Goal: Connect with others: Connect with others

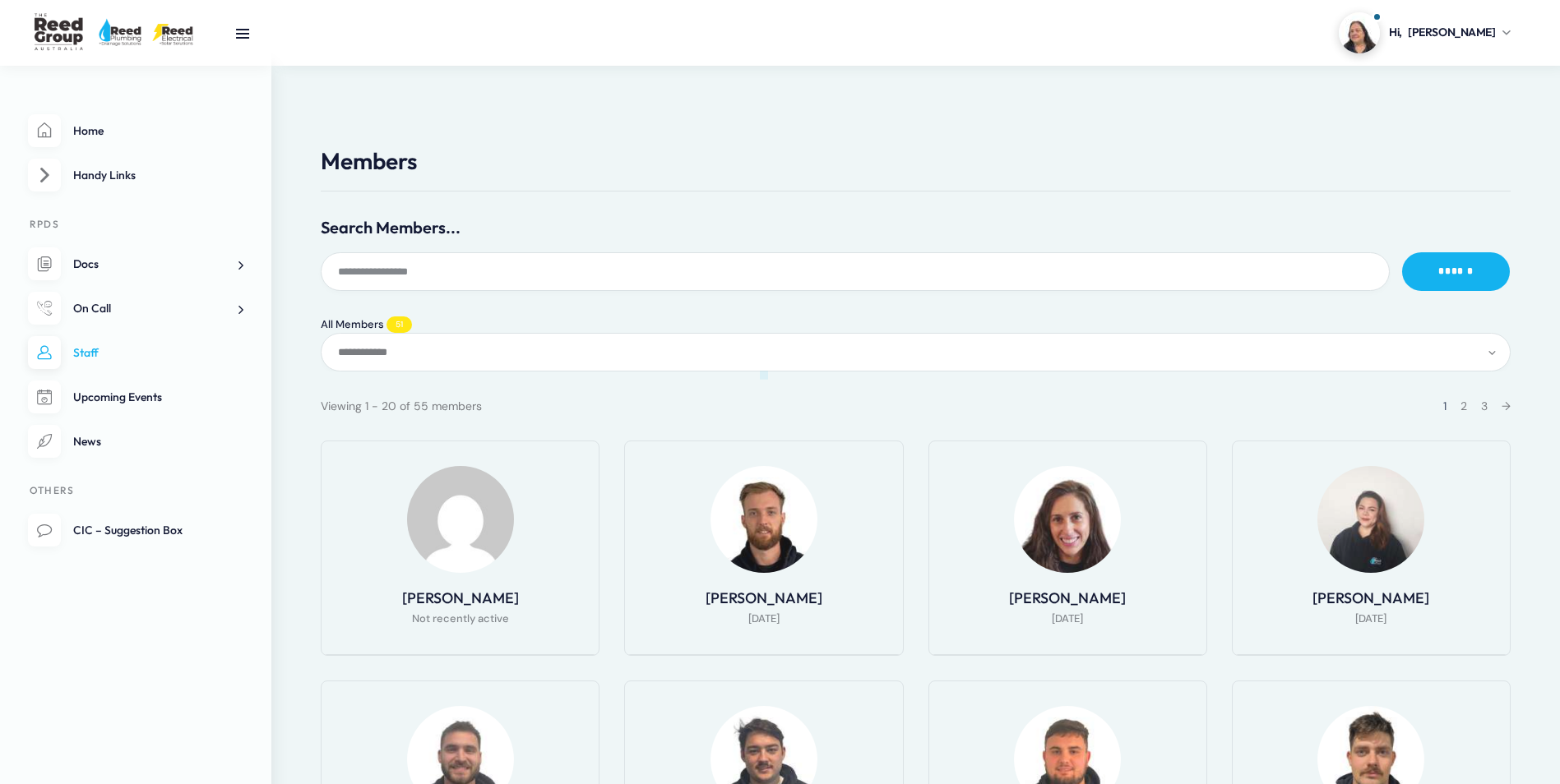
select select "**********"
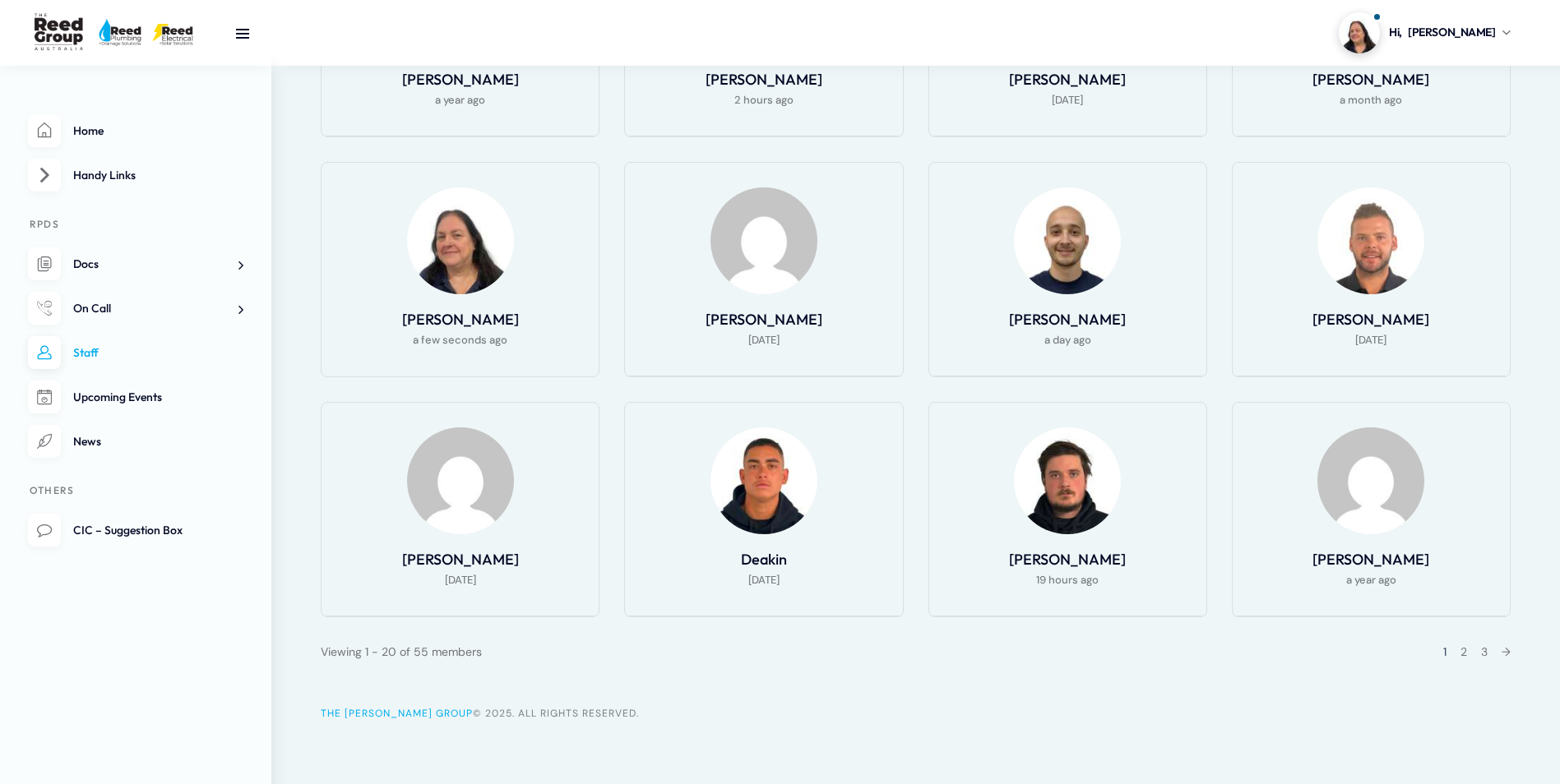
scroll to position [1000, 0]
click at [1456, 650] on div "1 2 3 →" at bounding box center [1472, 650] width 78 height 20
click at [1462, 648] on link "2" at bounding box center [1464, 650] width 7 height 14
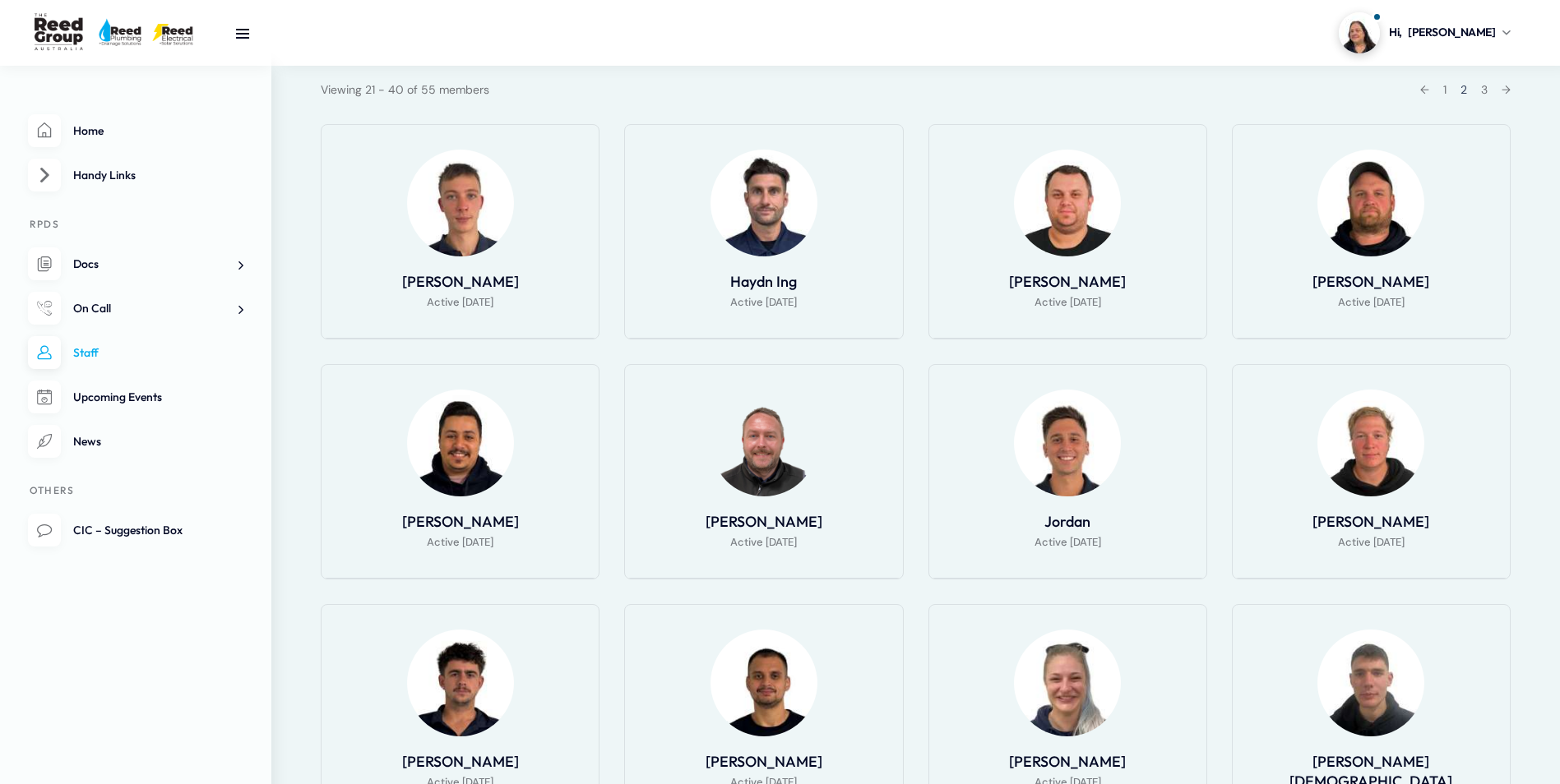
scroll to position [316, 0]
click at [465, 267] on li "Hayden Lay 5 days ago" at bounding box center [460, 232] width 278 height 216
click at [447, 235] on img at bounding box center [461, 204] width 107 height 107
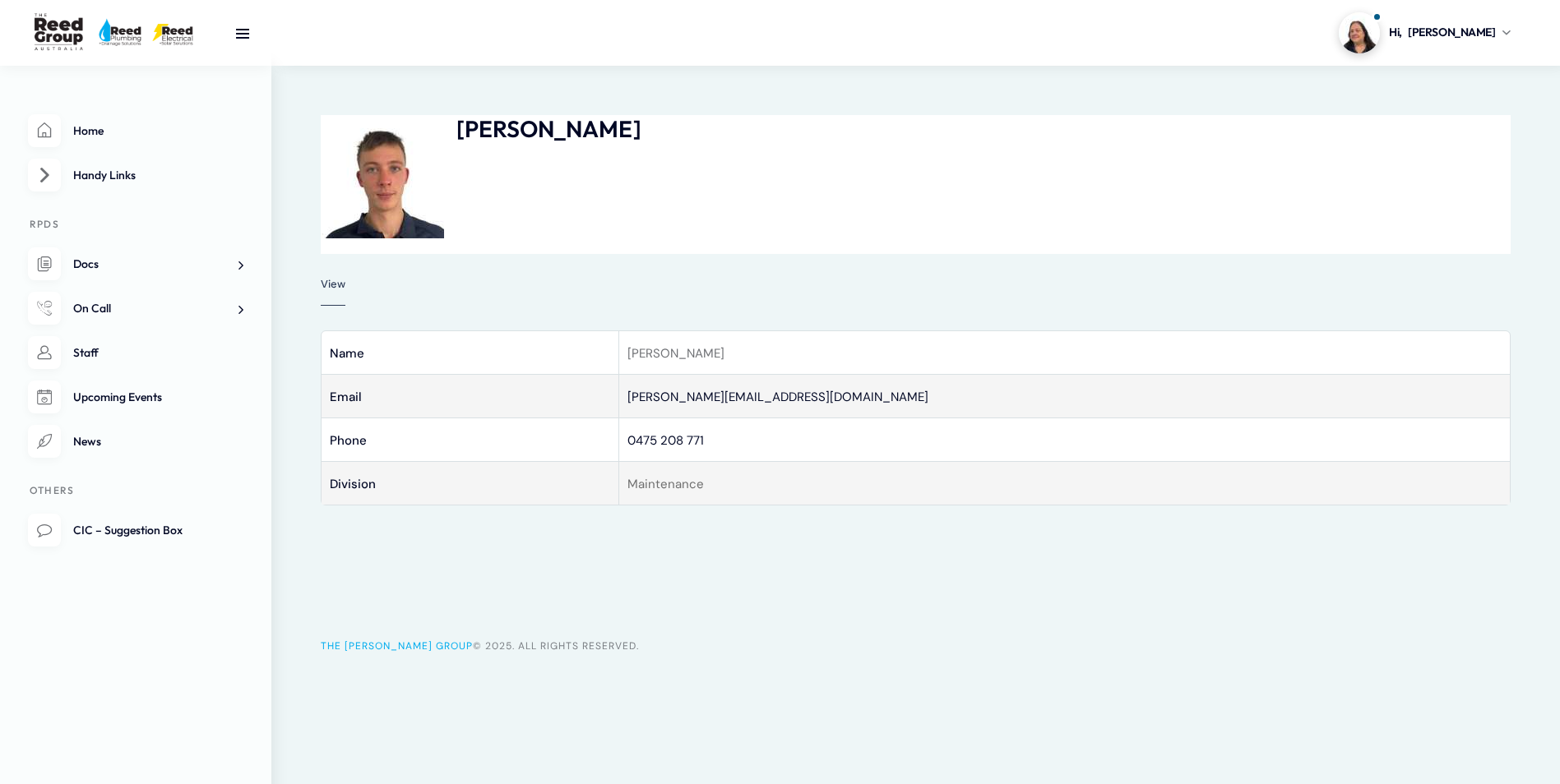
click at [837, 569] on div "[PERSON_NAME] [DATE] Profile View Base Name [PERSON_NAME] Email [PERSON_NAME][E…" at bounding box center [916, 356] width 1288 height 579
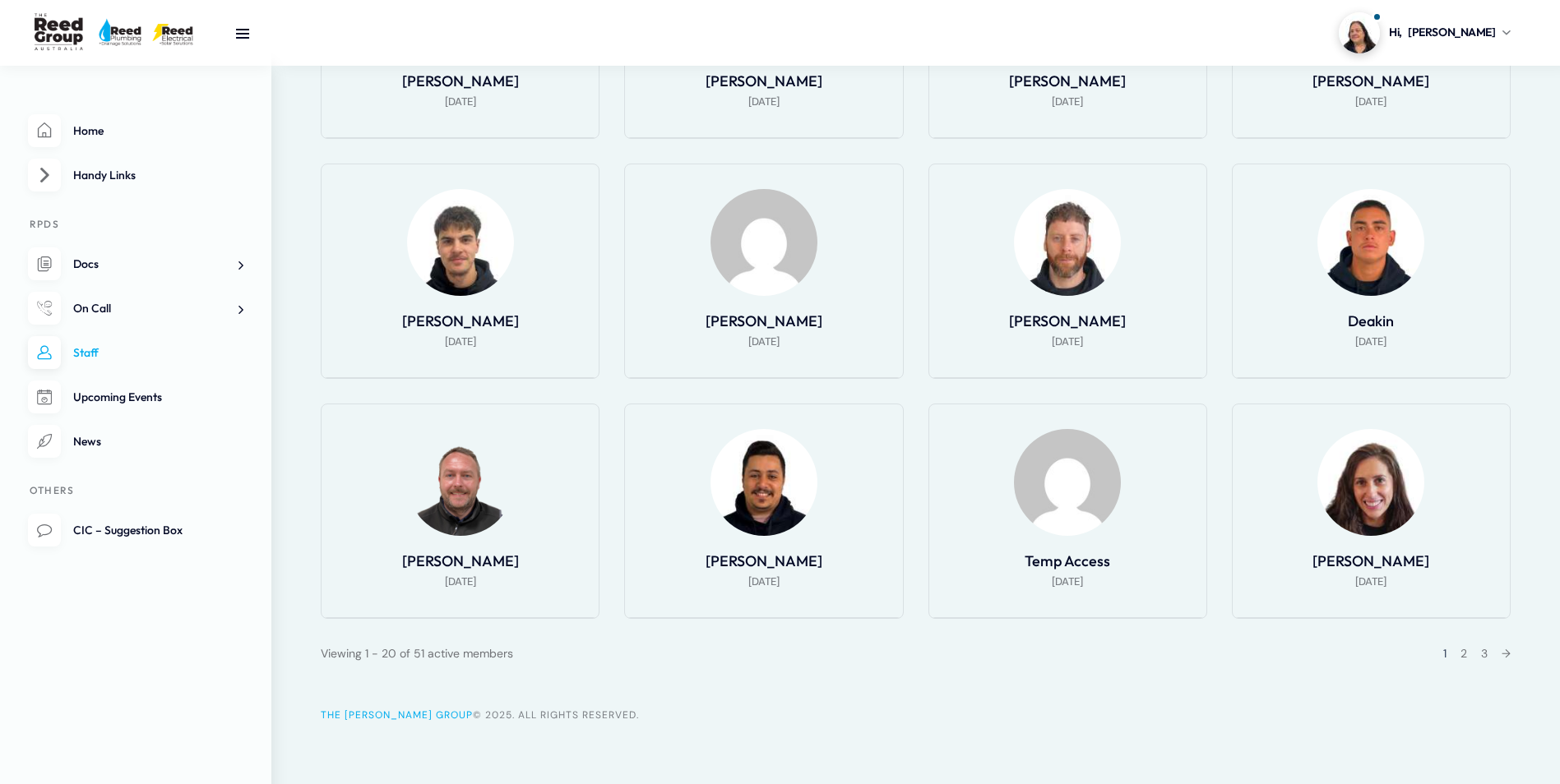
scroll to position [1000, 0]
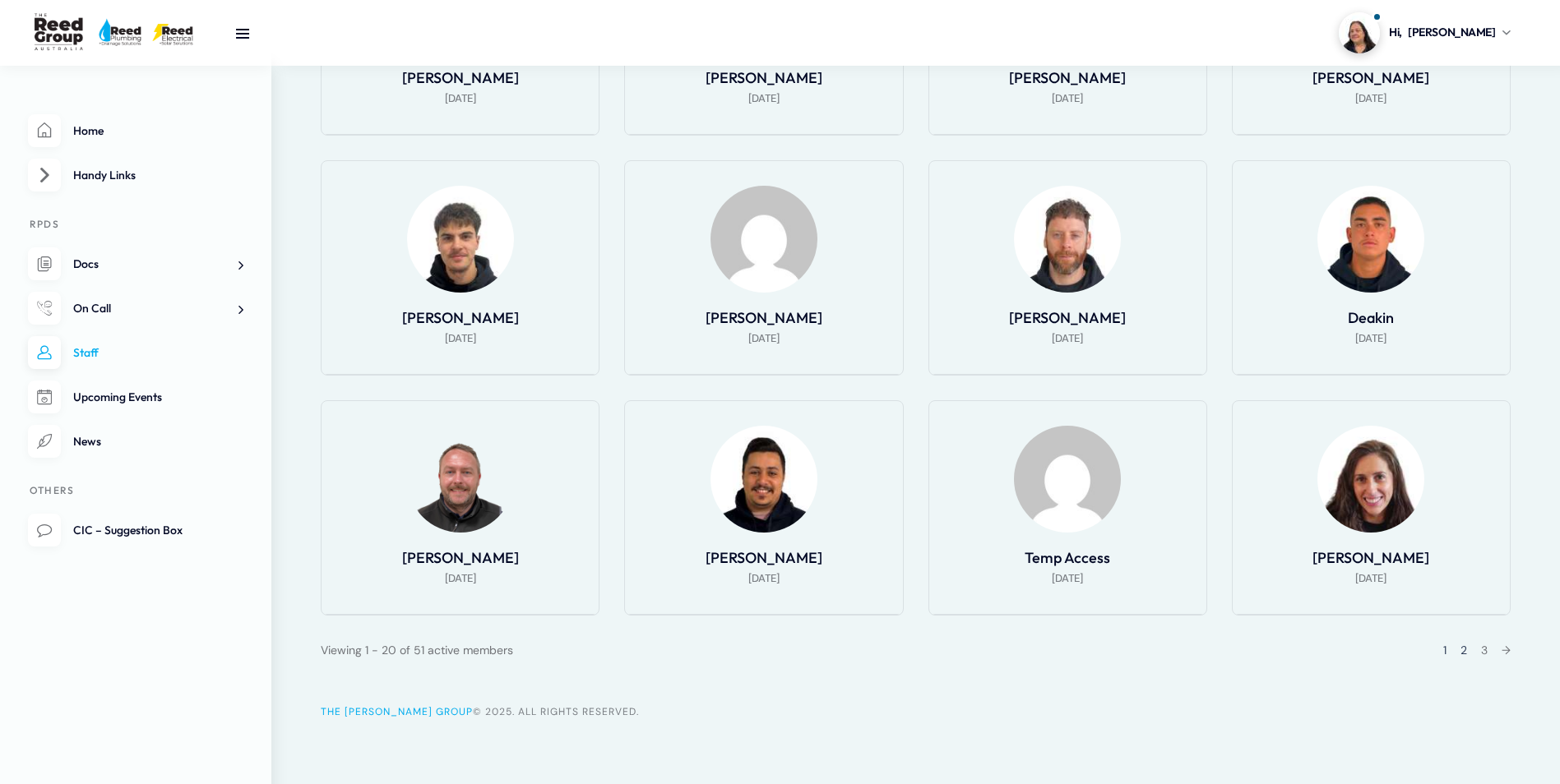
click at [1463, 649] on link "2" at bounding box center [1464, 650] width 7 height 14
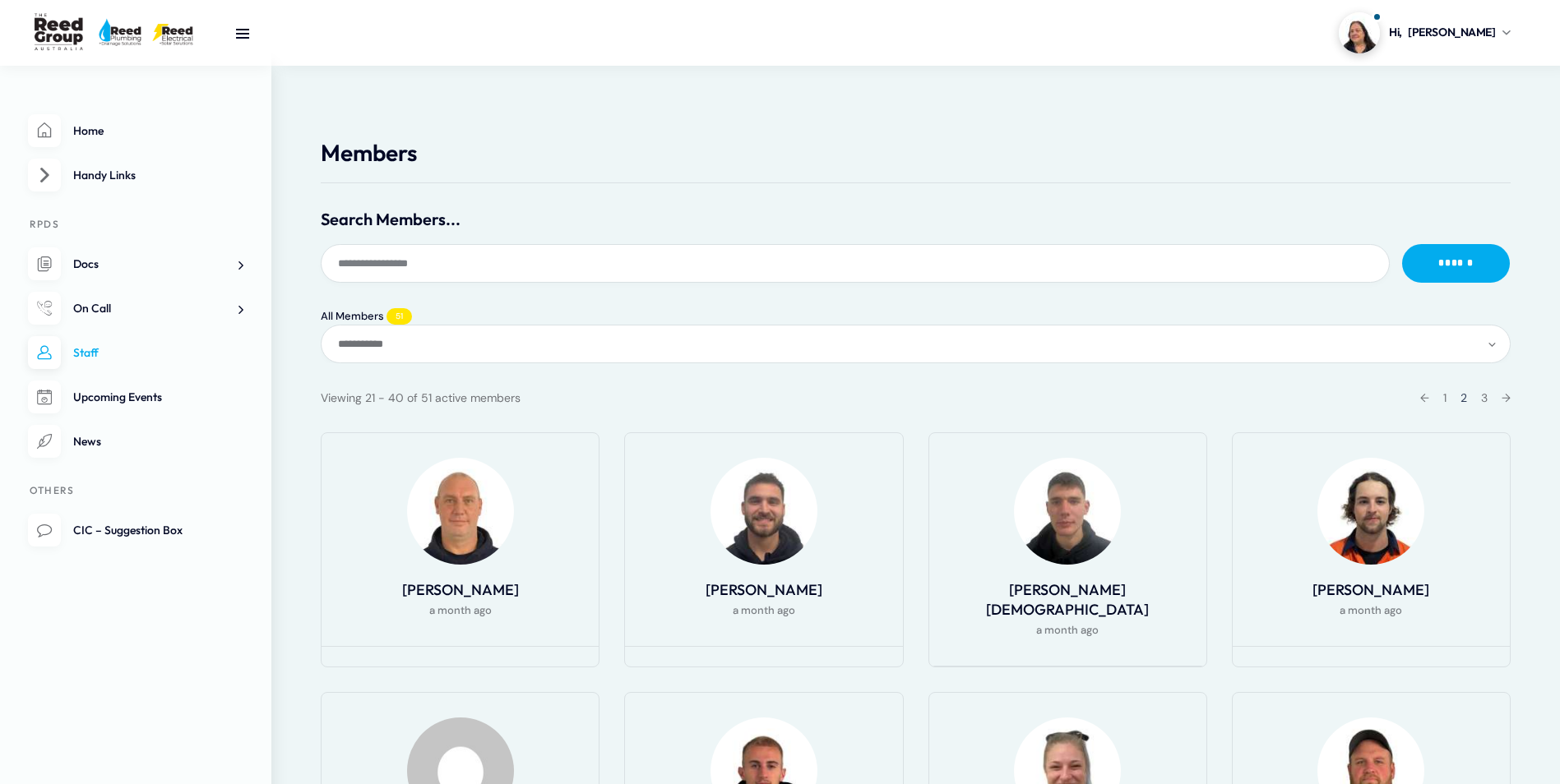
scroll to position [0, 0]
